Goal: Task Accomplishment & Management: Complete application form

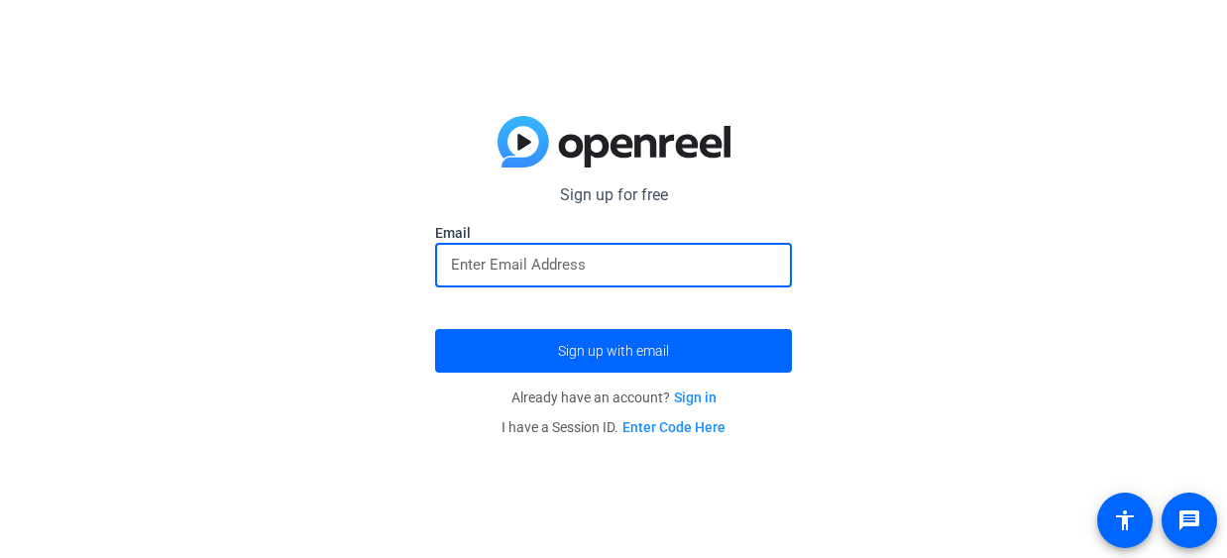
click at [517, 261] on input "email" at bounding box center [613, 265] width 325 height 24
click at [568, 259] on input "email" at bounding box center [613, 265] width 325 height 24
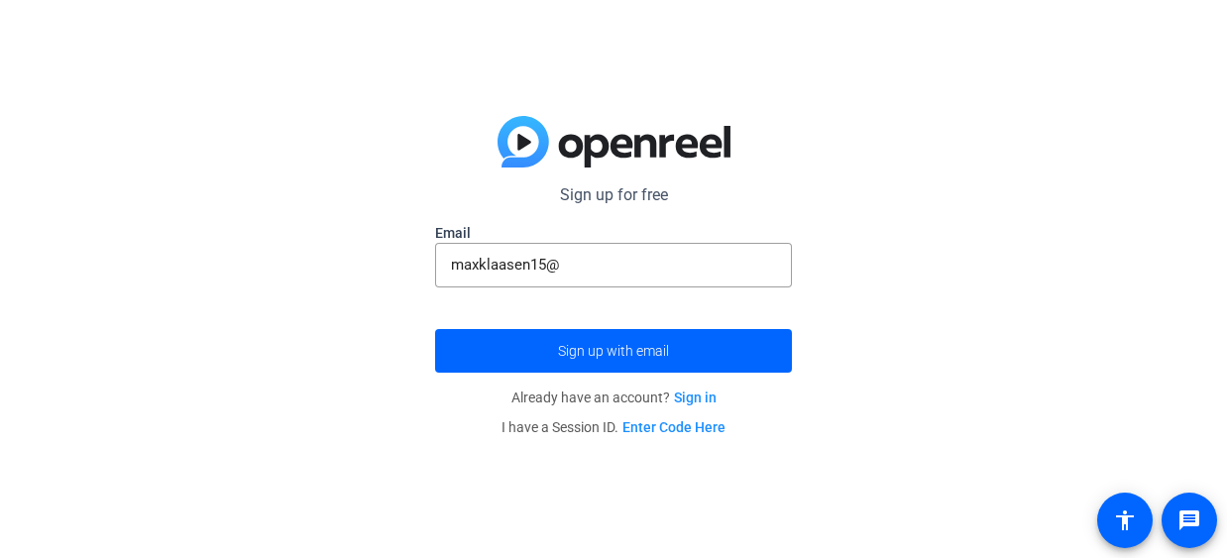
click at [517, 112] on div "Sign up for free Email maxklaasen15@ Sign up with email Already have an account…" at bounding box center [613, 279] width 1227 height 558
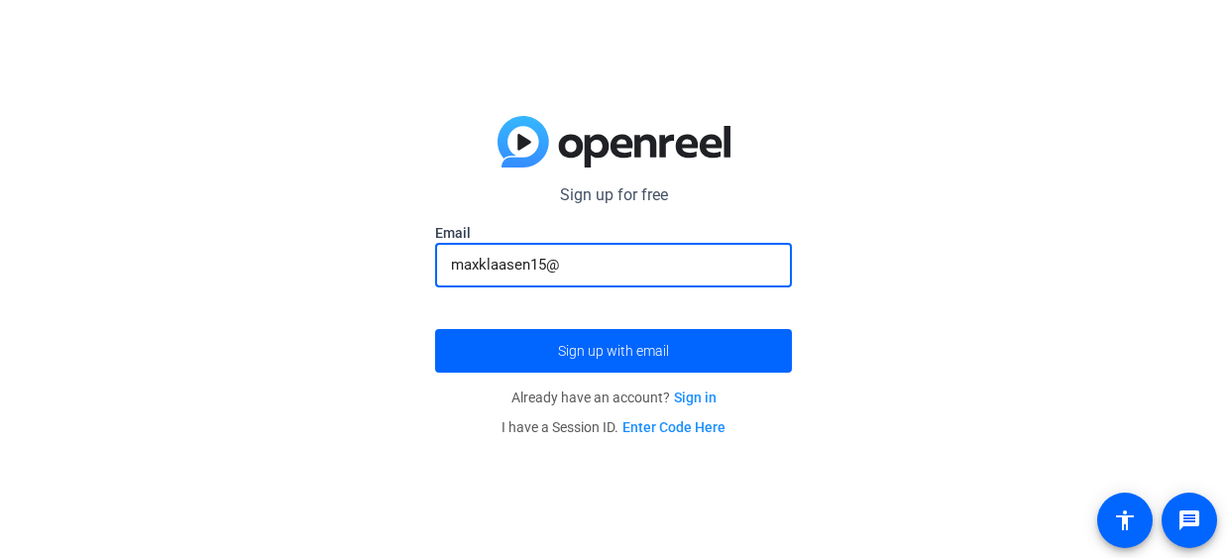
click at [613, 261] on input "maxklaasen15@" at bounding box center [613, 265] width 325 height 24
click at [577, 261] on input "maxklaasen15@" at bounding box center [613, 265] width 325 height 24
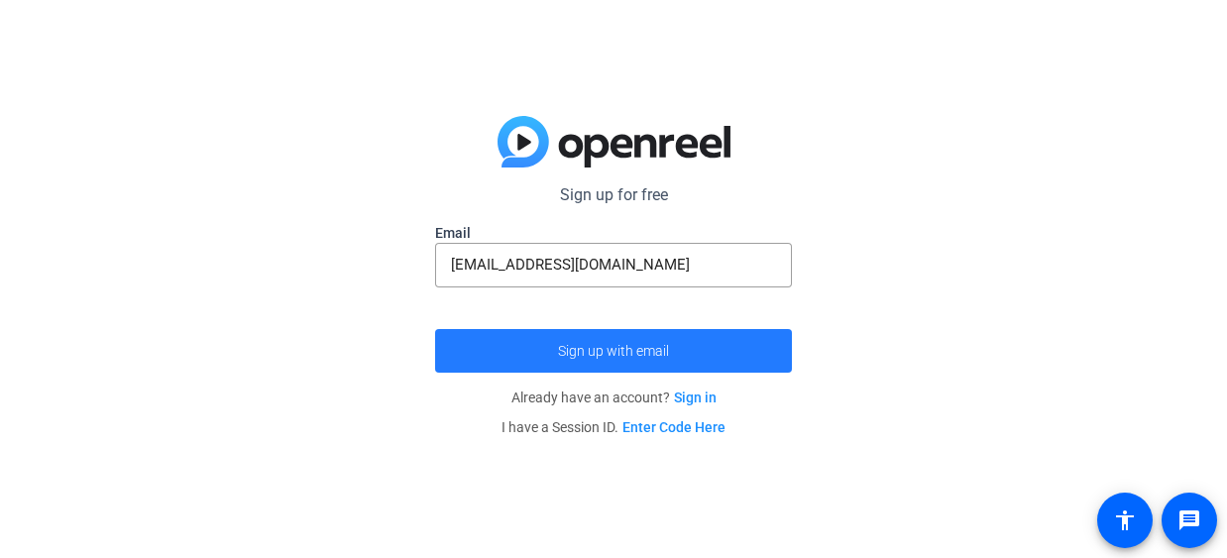
click at [607, 351] on span "Sign up with email" at bounding box center [613, 351] width 111 height 0
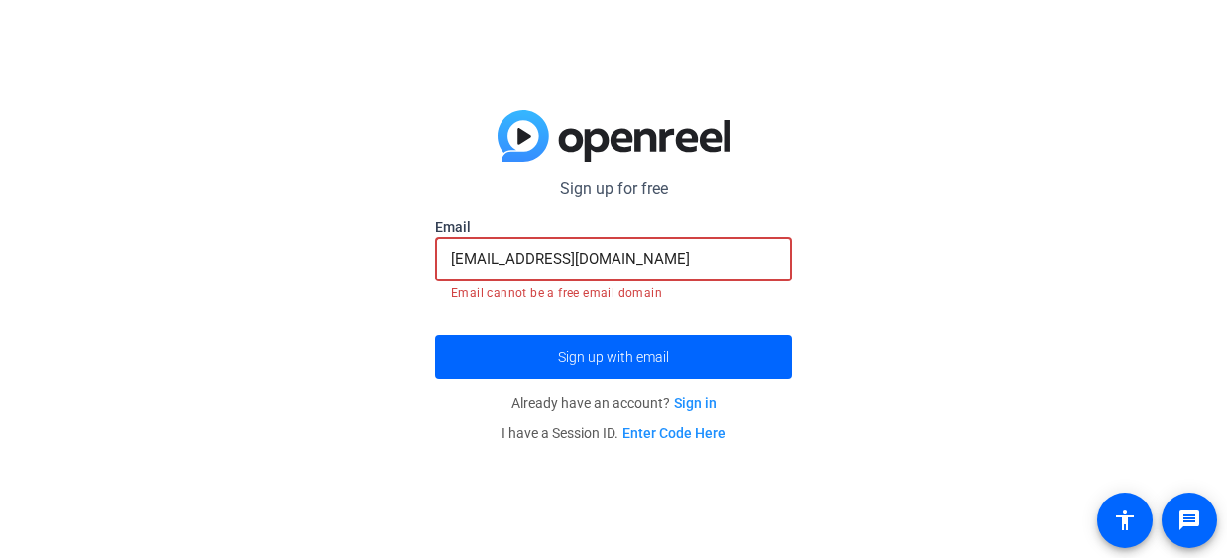
drag, startPoint x: 660, startPoint y: 265, endPoint x: 318, endPoint y: 265, distance: 342.0
click at [318, 265] on div "Sign up for free Email [EMAIL_ADDRESS][DOMAIN_NAME] Email cannot be a free emai…" at bounding box center [613, 279] width 1227 height 558
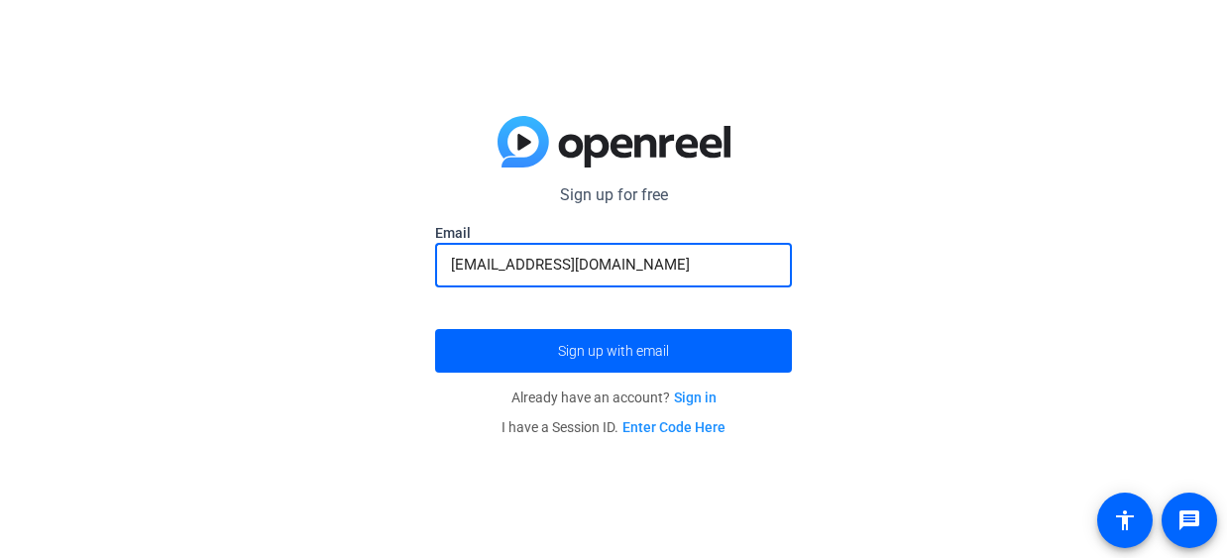
type input "[EMAIL_ADDRESS][DOMAIN_NAME]"
click at [435, 329] on button "Sign up with email" at bounding box center [613, 351] width 357 height 44
